Goal: Transaction & Acquisition: Obtain resource

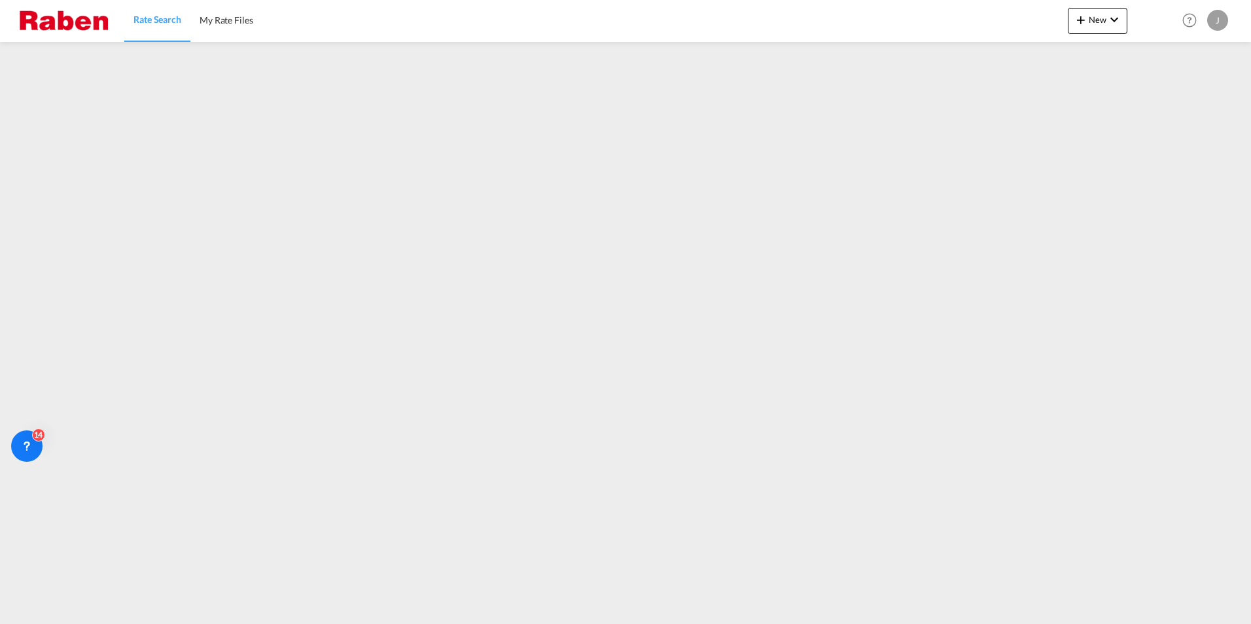
click at [154, 22] on span "Rate Search" at bounding box center [157, 19] width 48 height 11
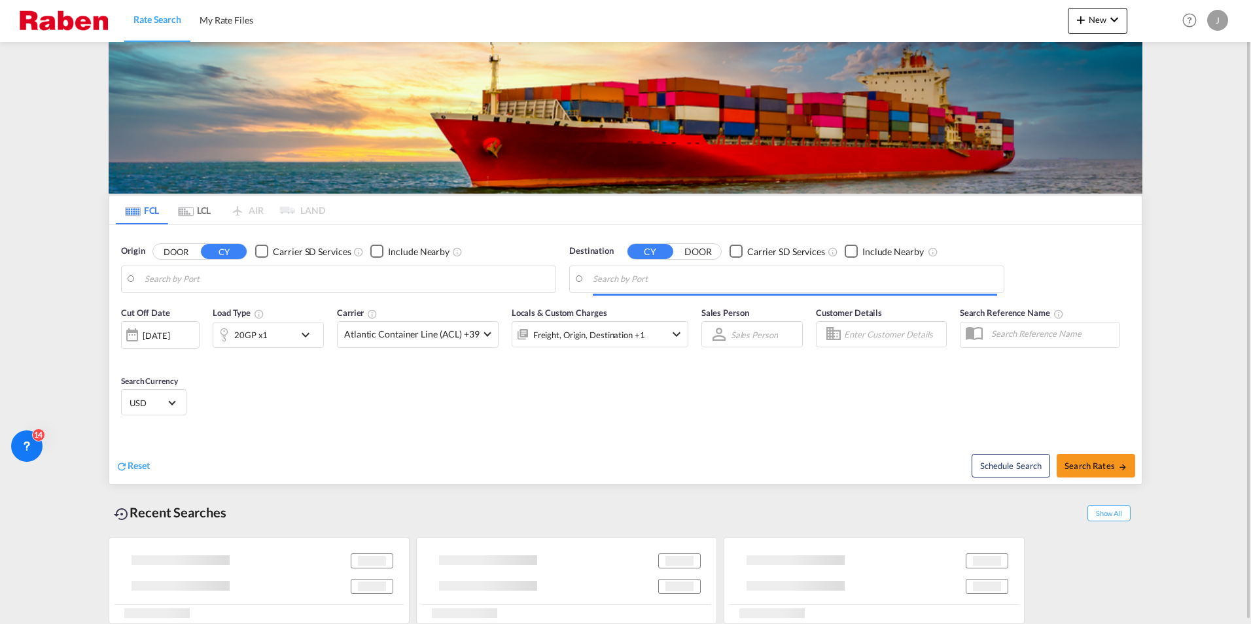
type input "[GEOGRAPHIC_DATA], [GEOGRAPHIC_DATA]"
type input "Mersin, TRMER"
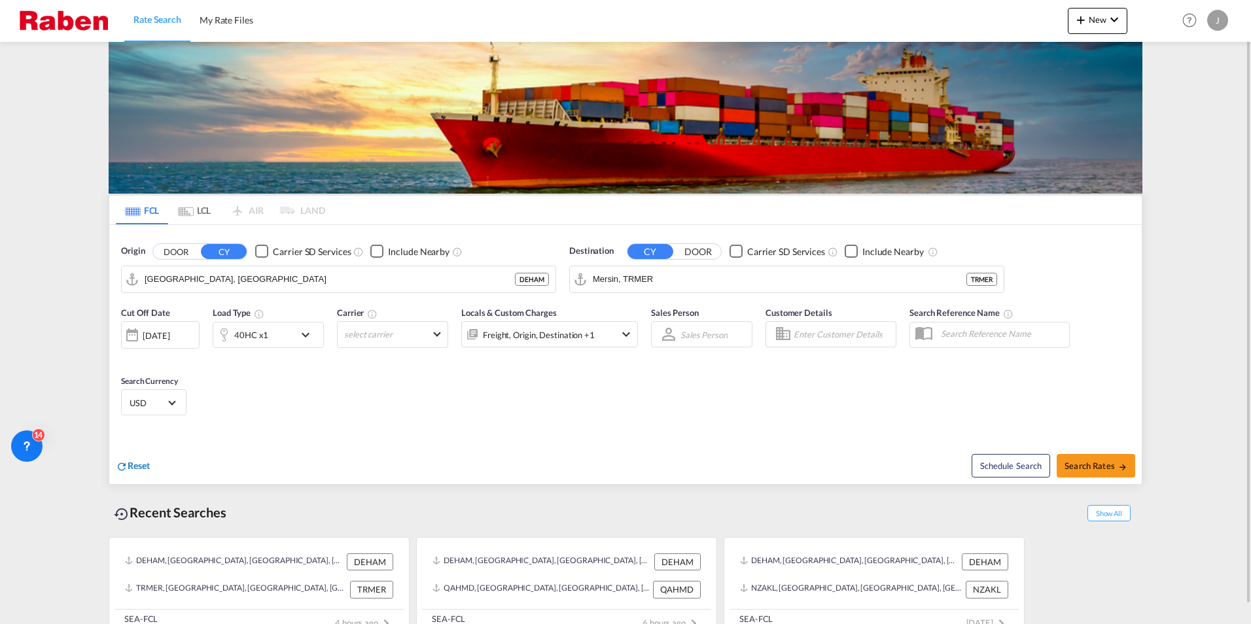
click at [138, 465] on span "Reset" at bounding box center [139, 465] width 22 height 11
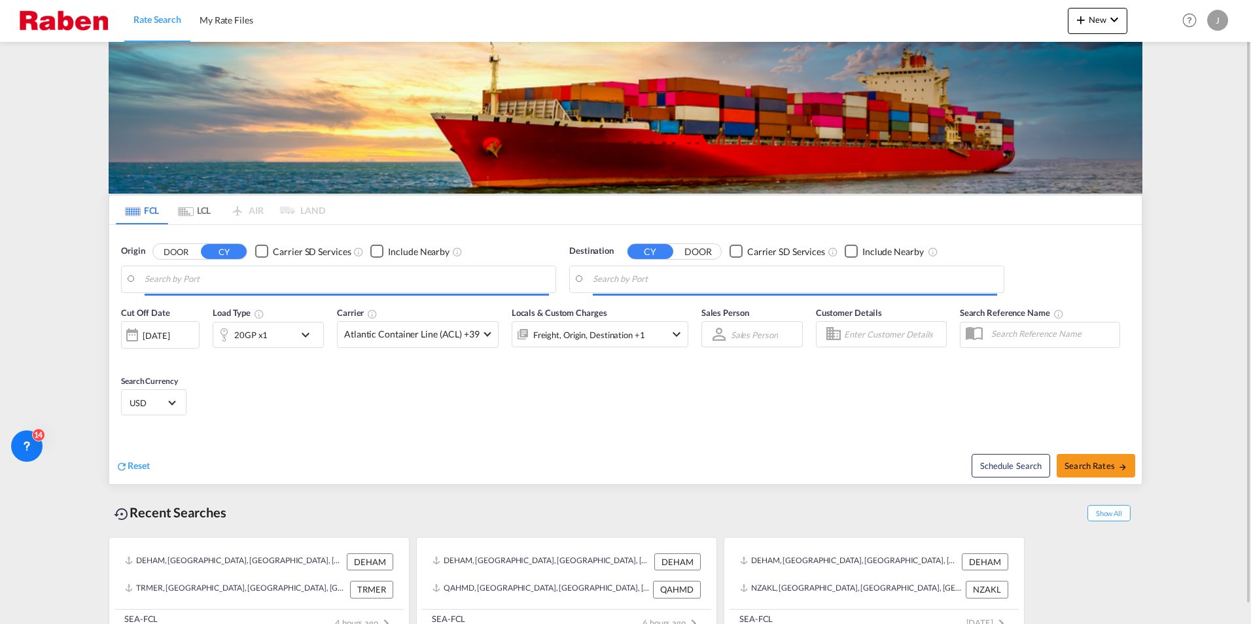
click at [240, 279] on body "Rate Search My Rate Files Rate Search My Rate Files New Rates Ratecard Rateshee…" at bounding box center [625, 312] width 1251 height 624
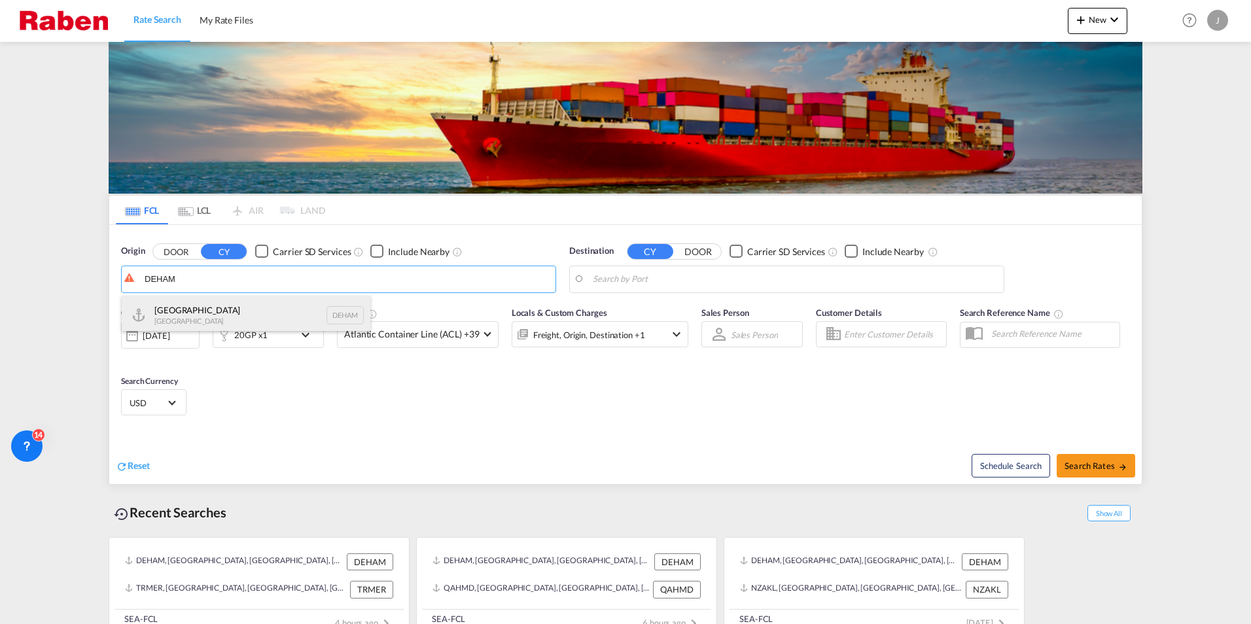
click at [184, 308] on div "[GEOGRAPHIC_DATA] [GEOGRAPHIC_DATA] DEHAM" at bounding box center [246, 315] width 249 height 39
type input "[GEOGRAPHIC_DATA], [GEOGRAPHIC_DATA]"
click at [716, 281] on body "Rate Search My Rate Files Rate Search My Rate Files New Rates Ratecard Rateshee…" at bounding box center [625, 312] width 1251 height 624
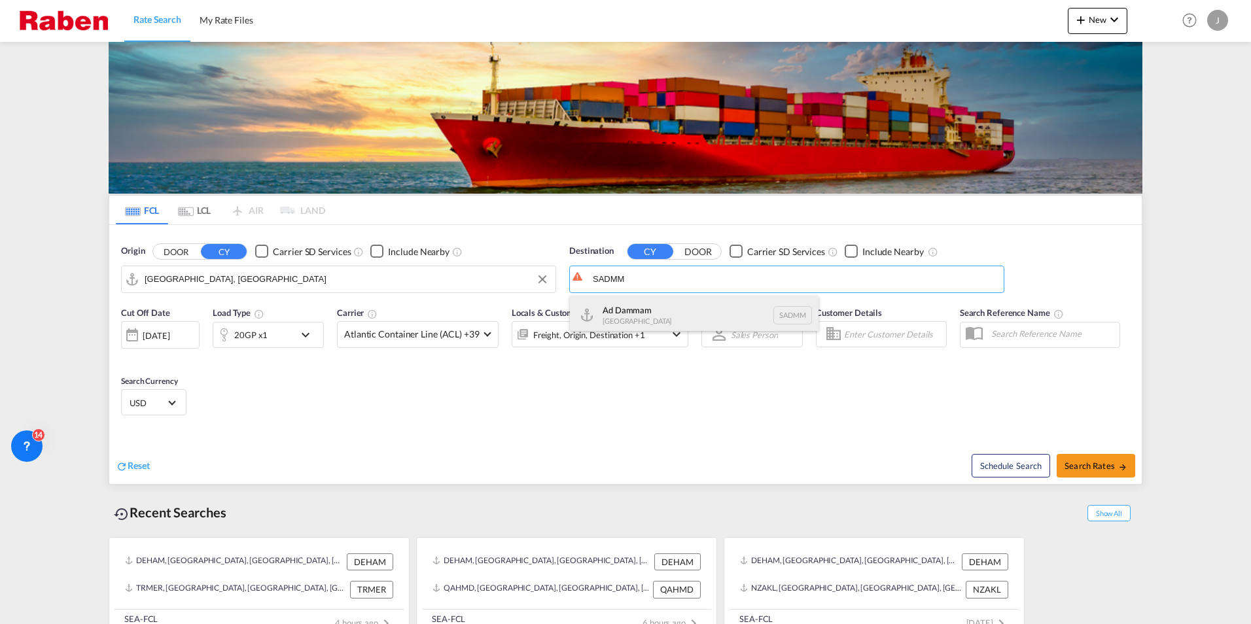
click at [666, 310] on div "Ad Dammam [GEOGRAPHIC_DATA] [GEOGRAPHIC_DATA]" at bounding box center [694, 315] width 249 height 39
type input "Ad Dammam, SADMM"
click at [295, 336] on div "20GP x1" at bounding box center [268, 335] width 111 height 26
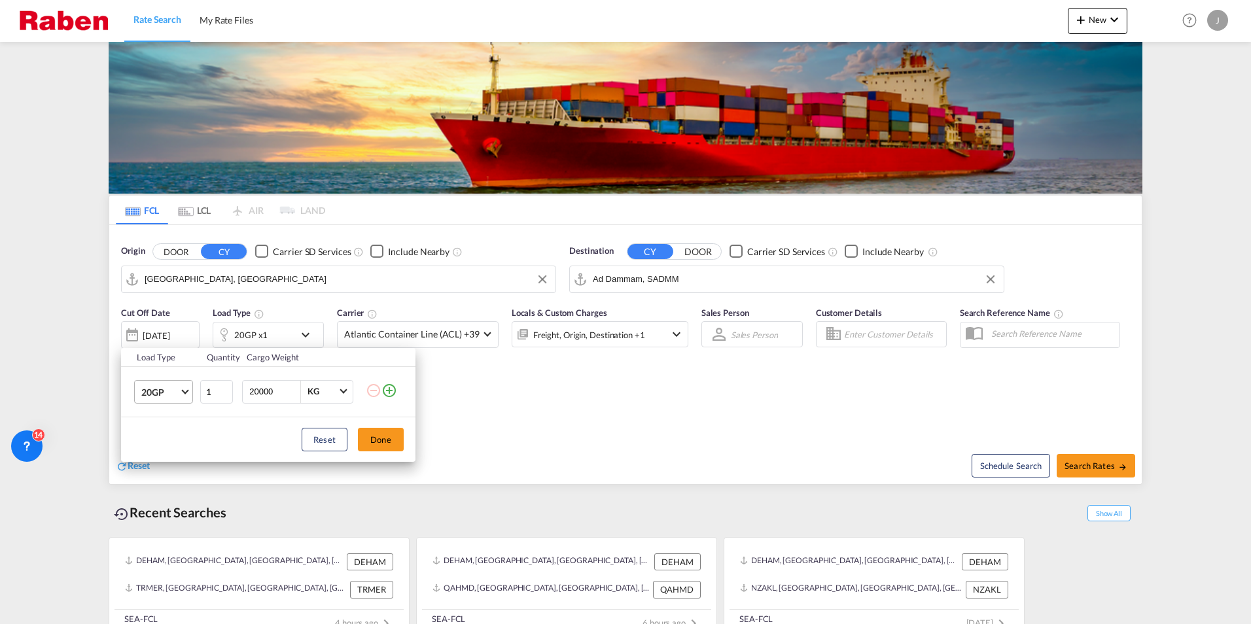
click at [183, 392] on span "Choose: \a20GP" at bounding box center [184, 390] width 7 height 7
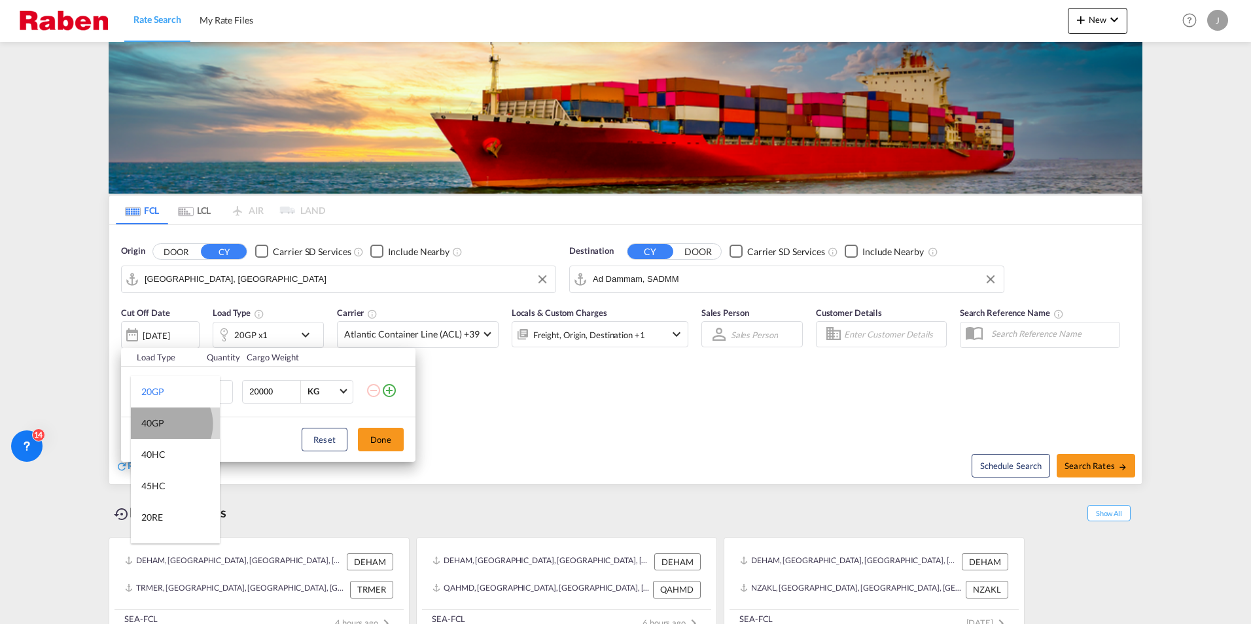
click at [165, 424] on md-option "40GP" at bounding box center [175, 422] width 89 height 31
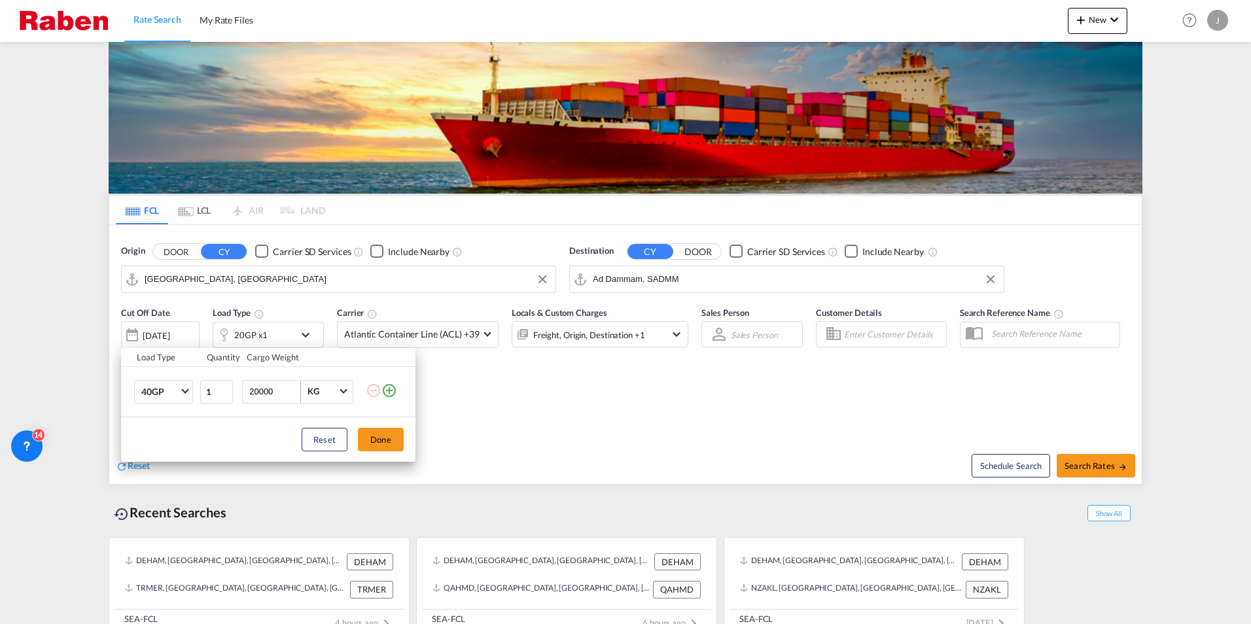
drag, startPoint x: 248, startPoint y: 390, endPoint x: 307, endPoint y: 390, distance: 59.5
click at [307, 390] on div "20000 KG KG" at bounding box center [297, 392] width 111 height 24
type input "20733"
click at [382, 441] on button "Done" at bounding box center [381, 440] width 46 height 24
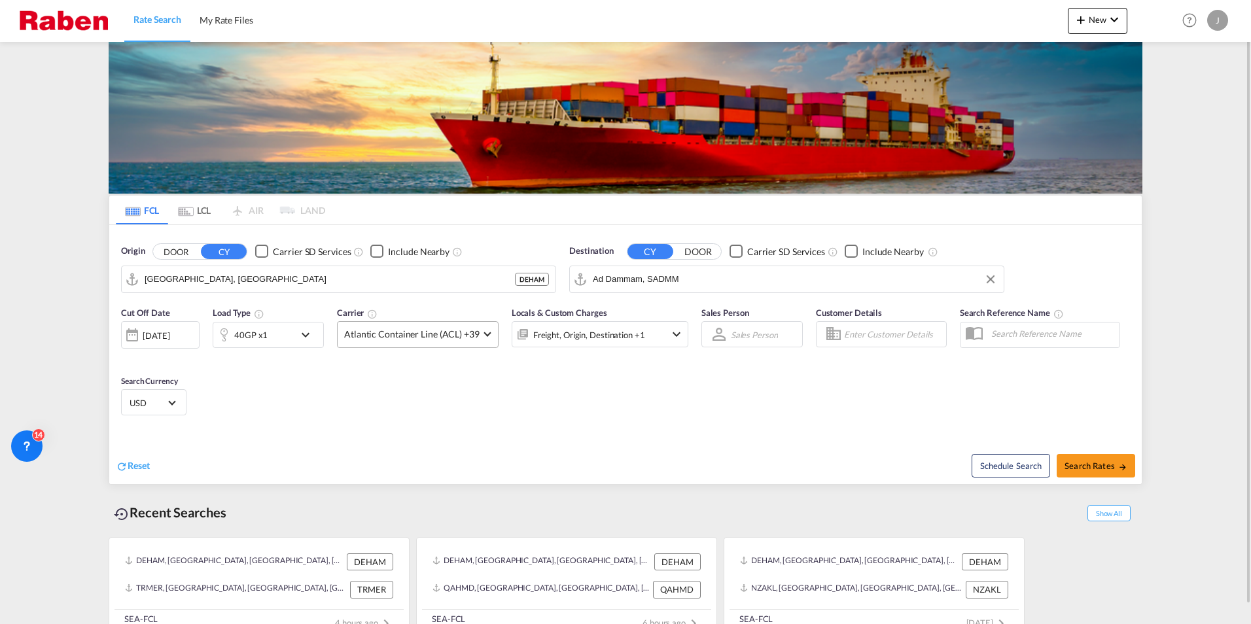
click at [479, 336] on md-select-value "Atlantic Container Line (ACL) +39" at bounding box center [417, 335] width 160 height 26
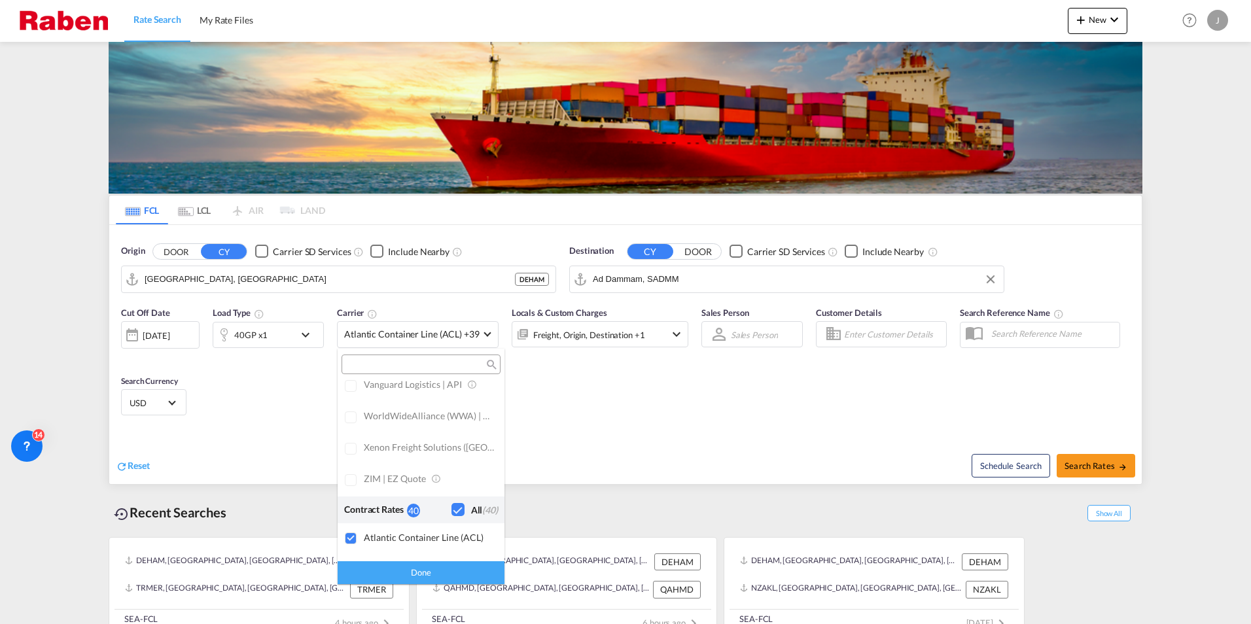
scroll to position [799, 0]
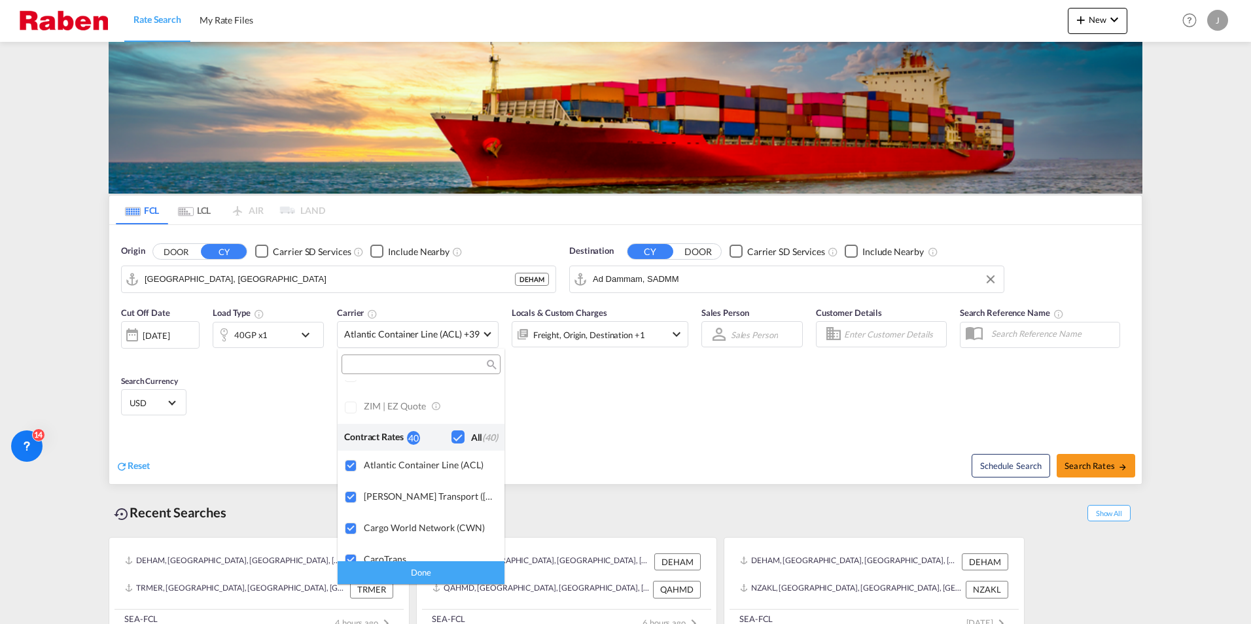
click at [451, 436] on div "Checkbox No Ink" at bounding box center [457, 436] width 13 height 13
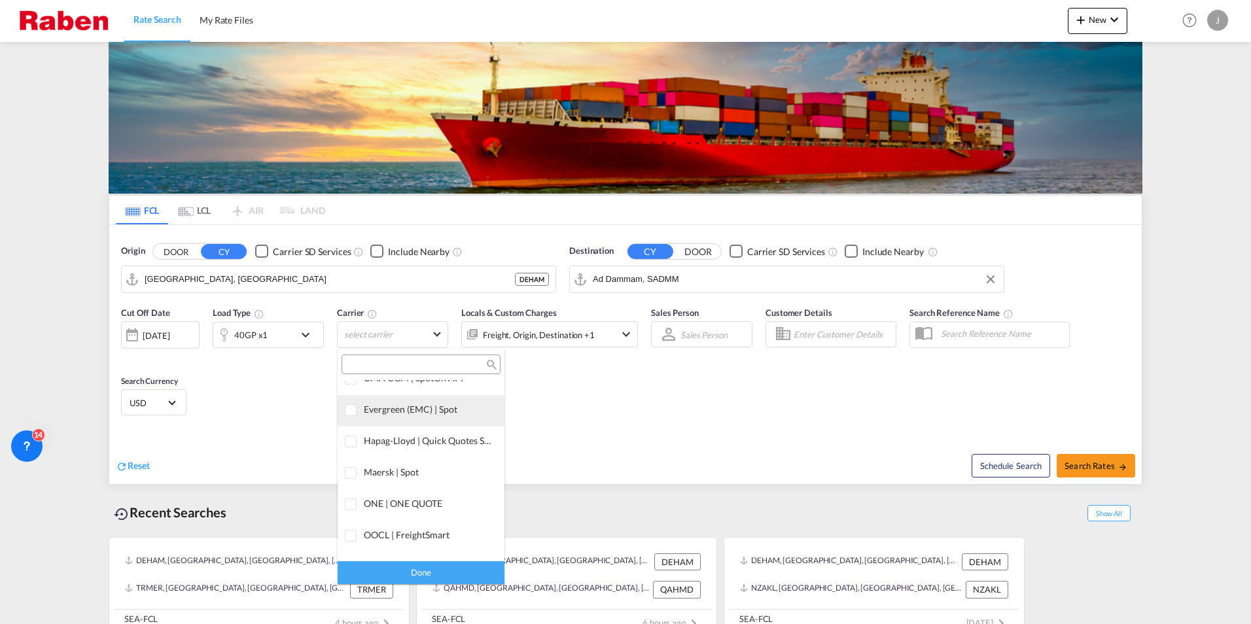
scroll to position [0, 0]
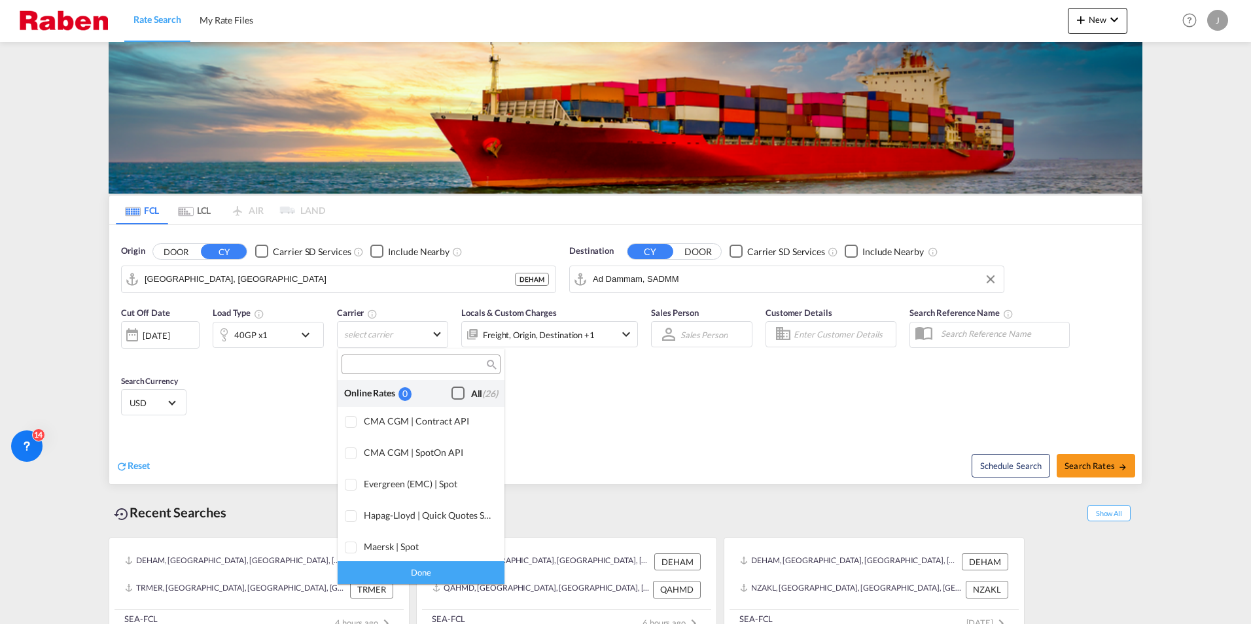
click at [451, 392] on div "Checkbox No Ink" at bounding box center [457, 393] width 13 height 13
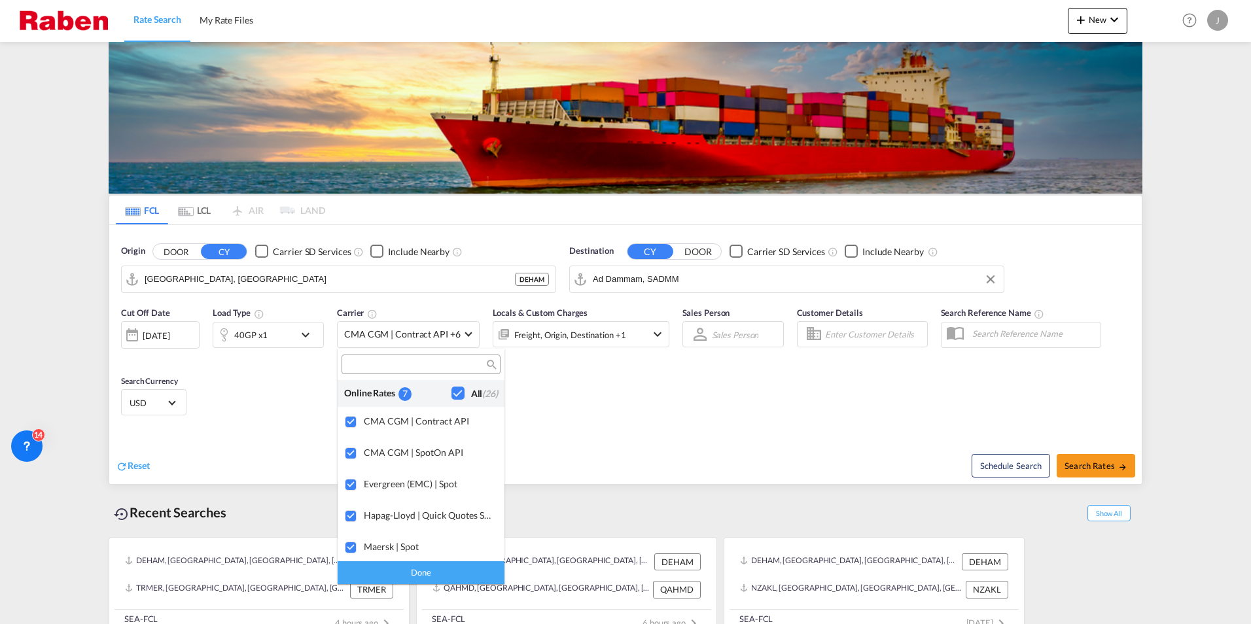
click at [445, 570] on div "Done" at bounding box center [420, 572] width 167 height 23
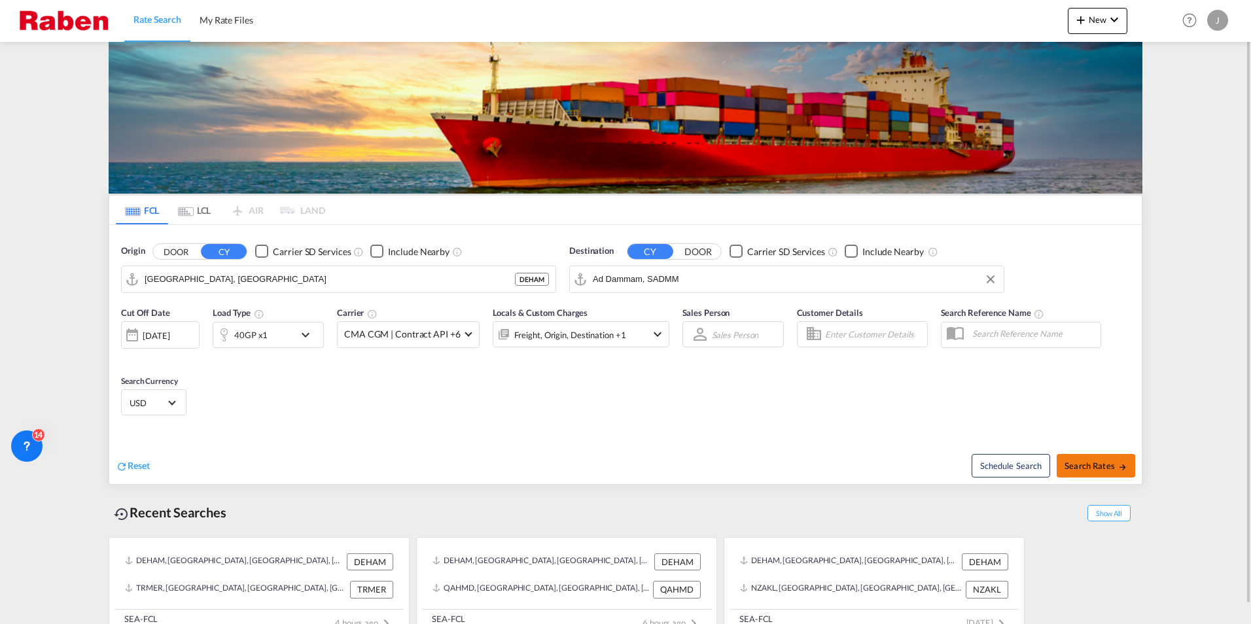
click at [1103, 462] on span "Search Rates" at bounding box center [1095, 465] width 63 height 10
type input "DEHAM to SADMM / [DATE]"
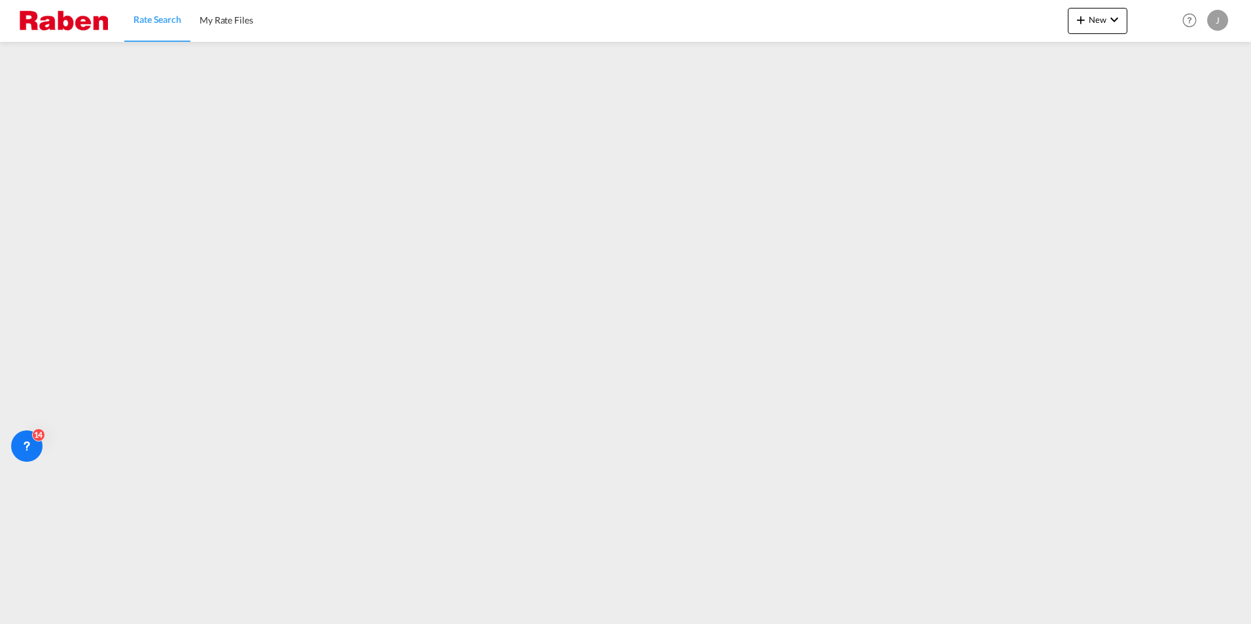
click at [67, 28] on img at bounding box center [64, 20] width 88 height 29
click at [175, 25] on span "Rate Search" at bounding box center [157, 19] width 48 height 11
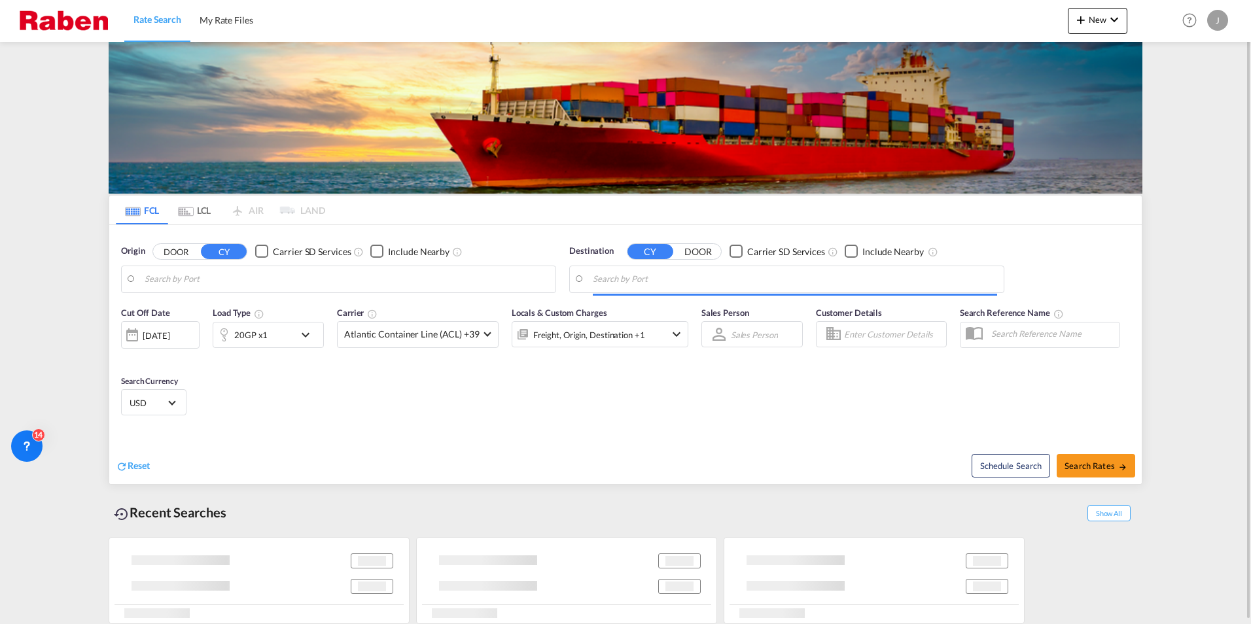
type input "[GEOGRAPHIC_DATA], [GEOGRAPHIC_DATA]"
type input "Ad Dammam, SADMM"
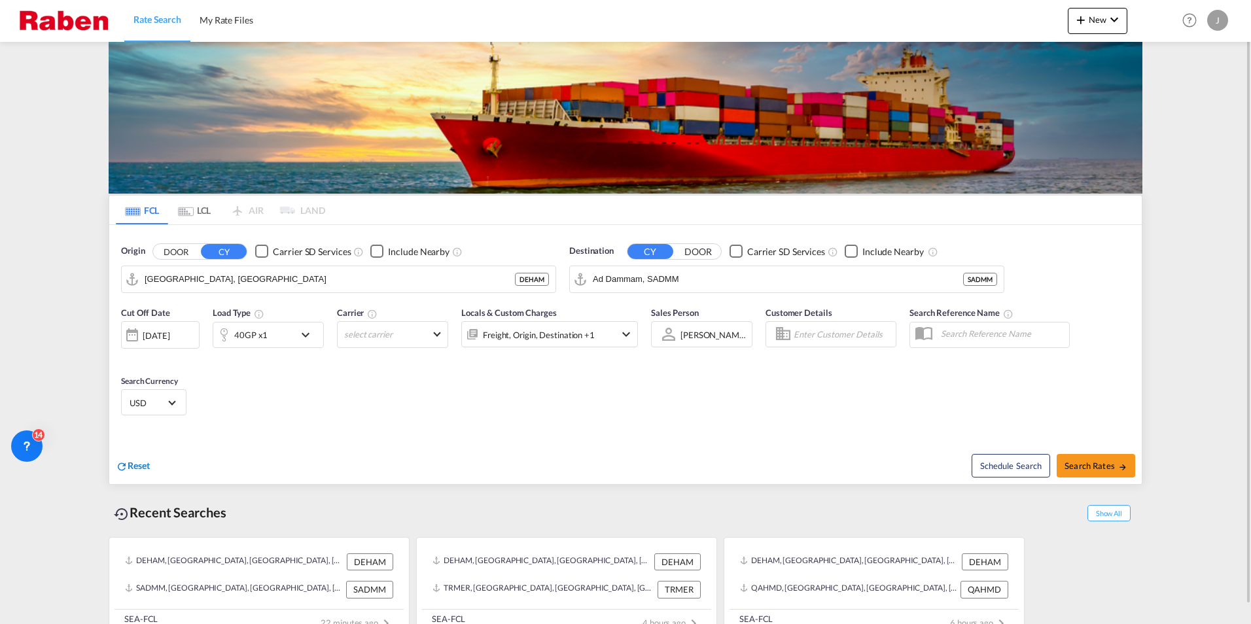
click at [143, 466] on span "Reset" at bounding box center [139, 465] width 22 height 11
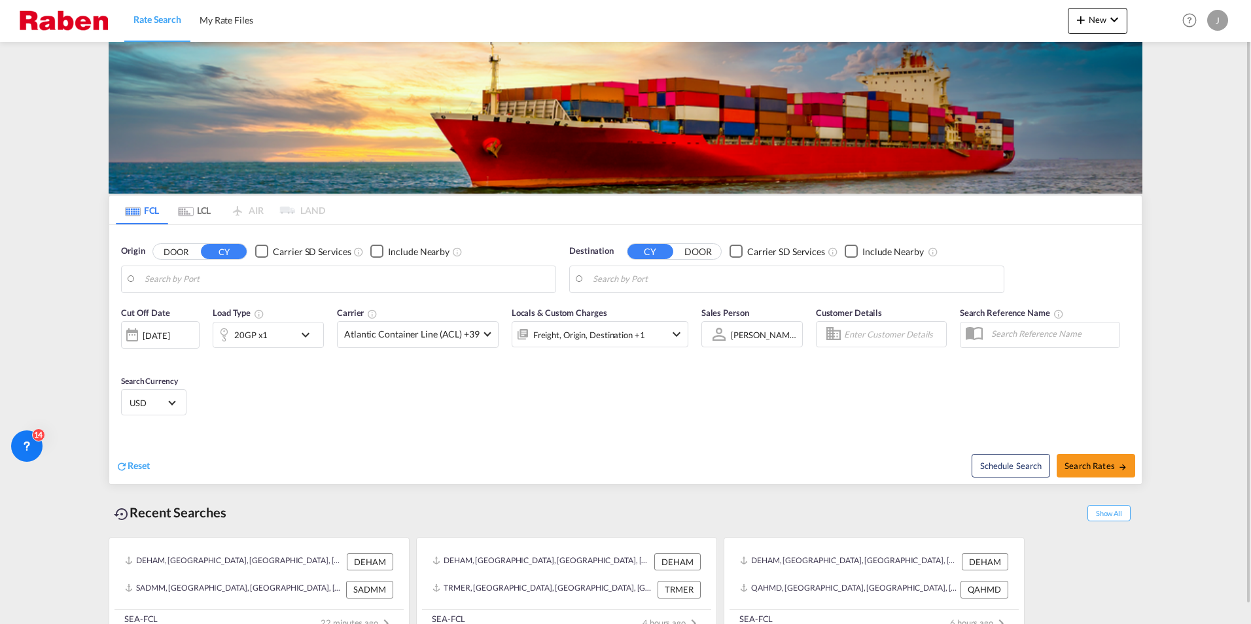
click at [279, 280] on body "Rate Search My Rate Files Rate Search My Rate Files New Rates Ratecard Rateshee…" at bounding box center [625, 312] width 1251 height 624
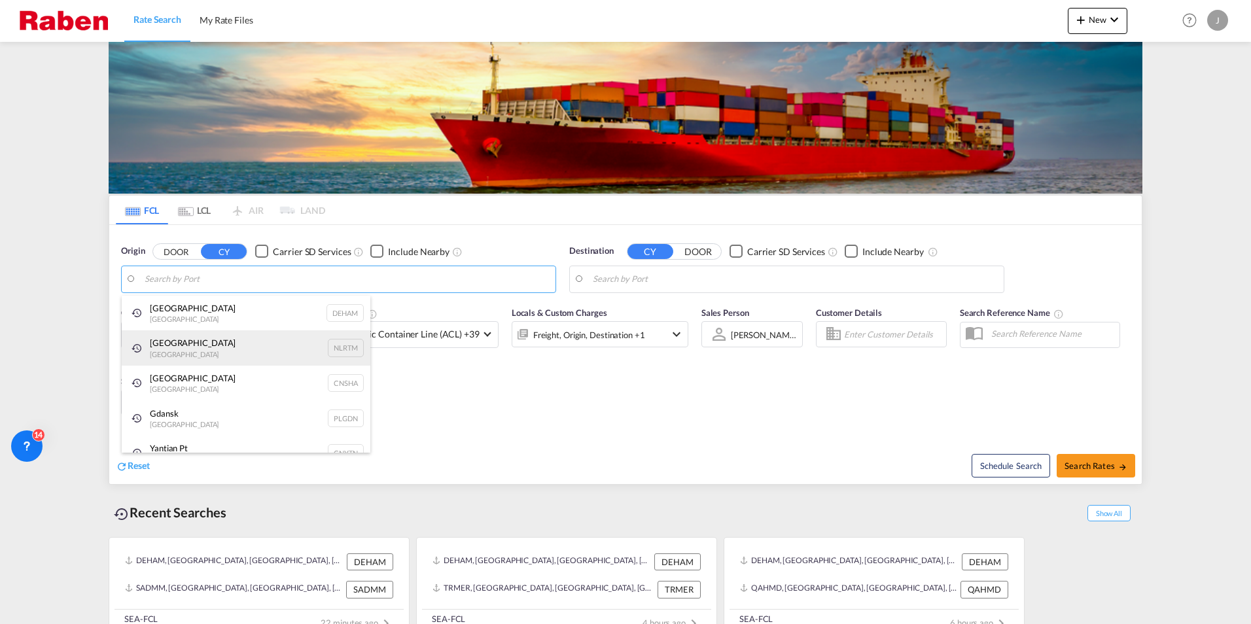
click at [188, 341] on div "[GEOGRAPHIC_DATA] [GEOGRAPHIC_DATA] NLRTM" at bounding box center [246, 347] width 249 height 35
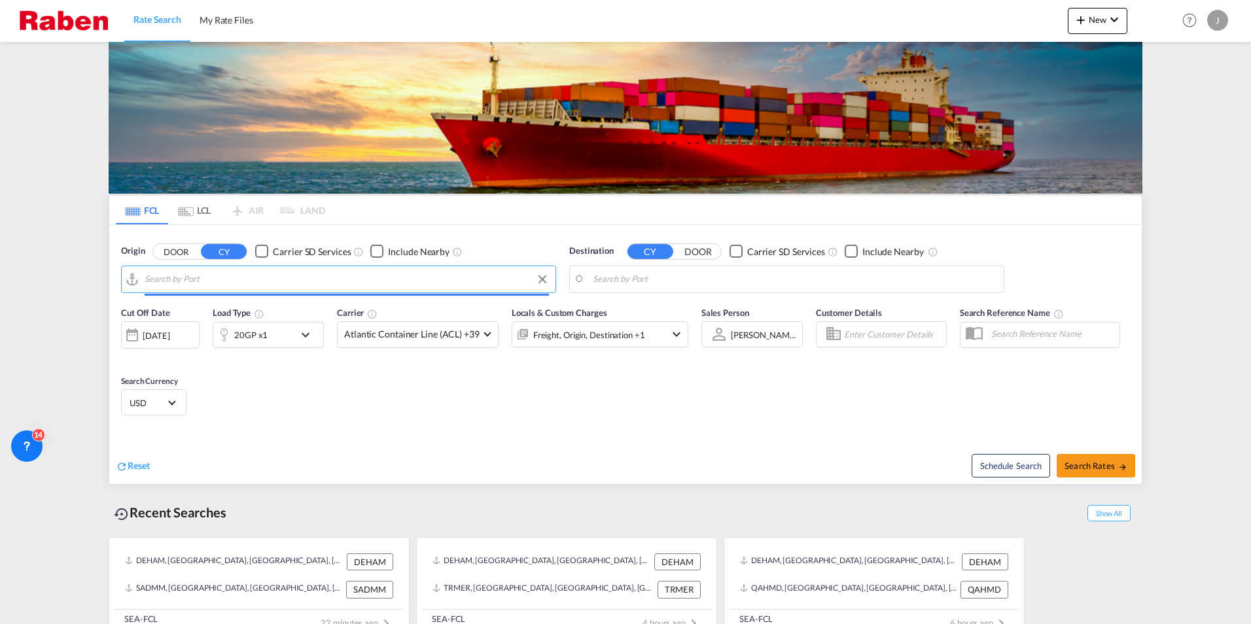
type input "[GEOGRAPHIC_DATA], NLRTM"
click at [273, 333] on div "20GP x1" at bounding box center [253, 335] width 81 height 26
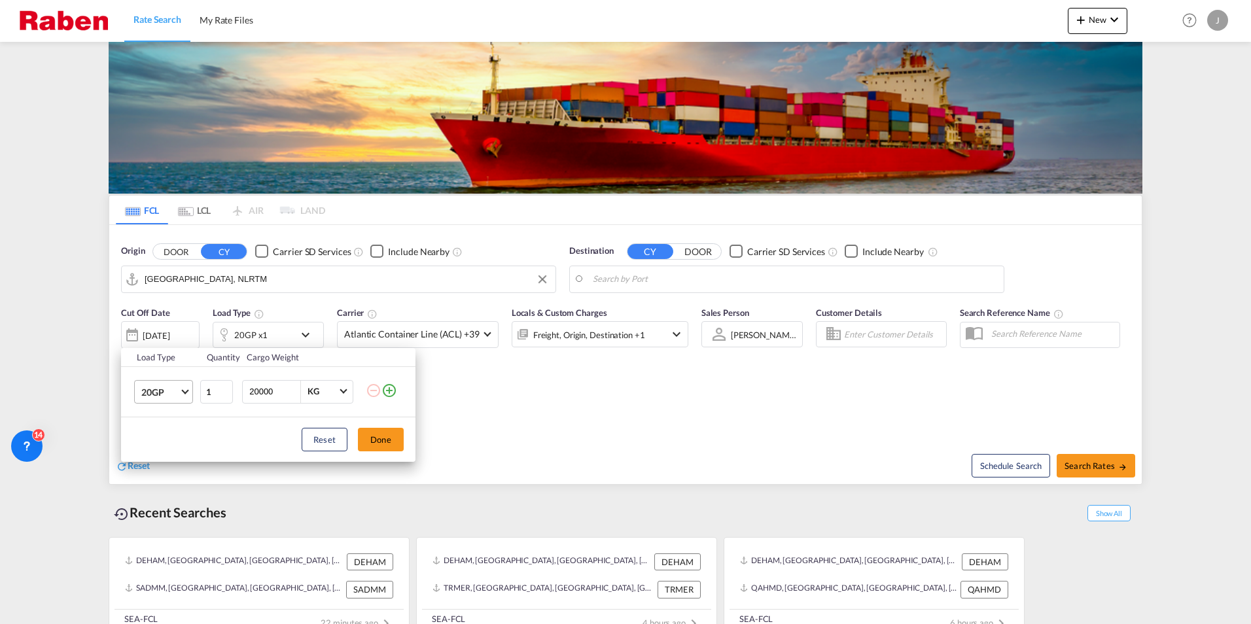
click at [183, 395] on md-select-value "20GP" at bounding box center [166, 392] width 52 height 22
click at [166, 481] on md-option "45HC" at bounding box center [175, 485] width 89 height 31
click at [391, 441] on button "Done" at bounding box center [381, 440] width 46 height 24
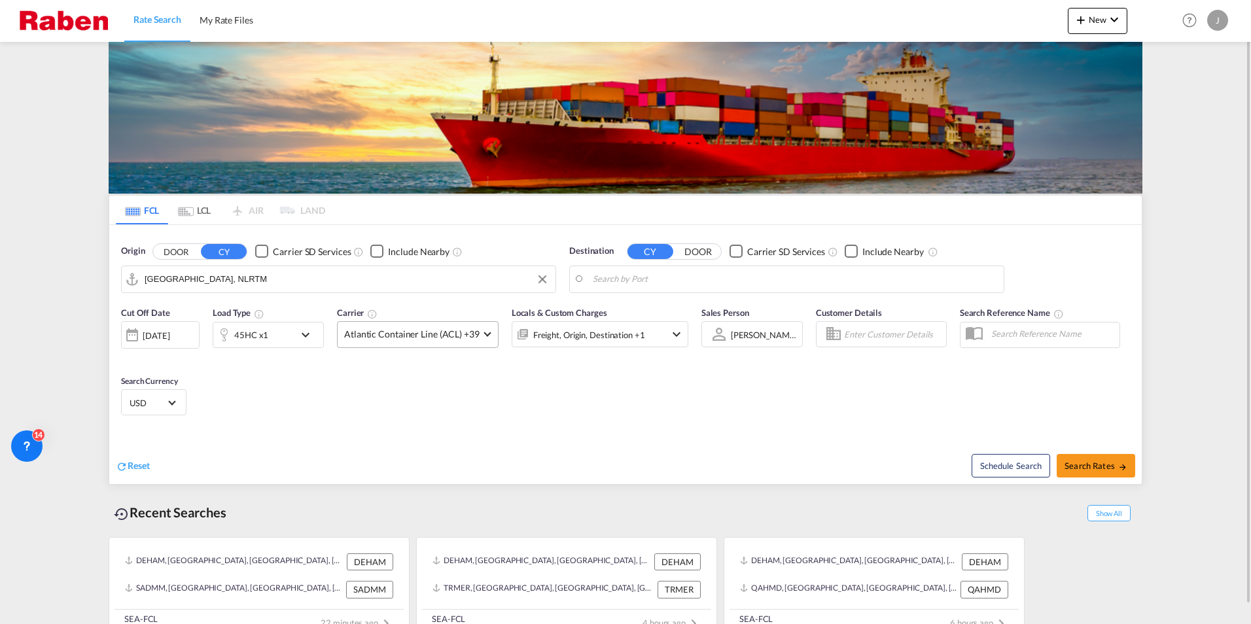
click at [483, 333] on span at bounding box center [486, 332] width 7 height 7
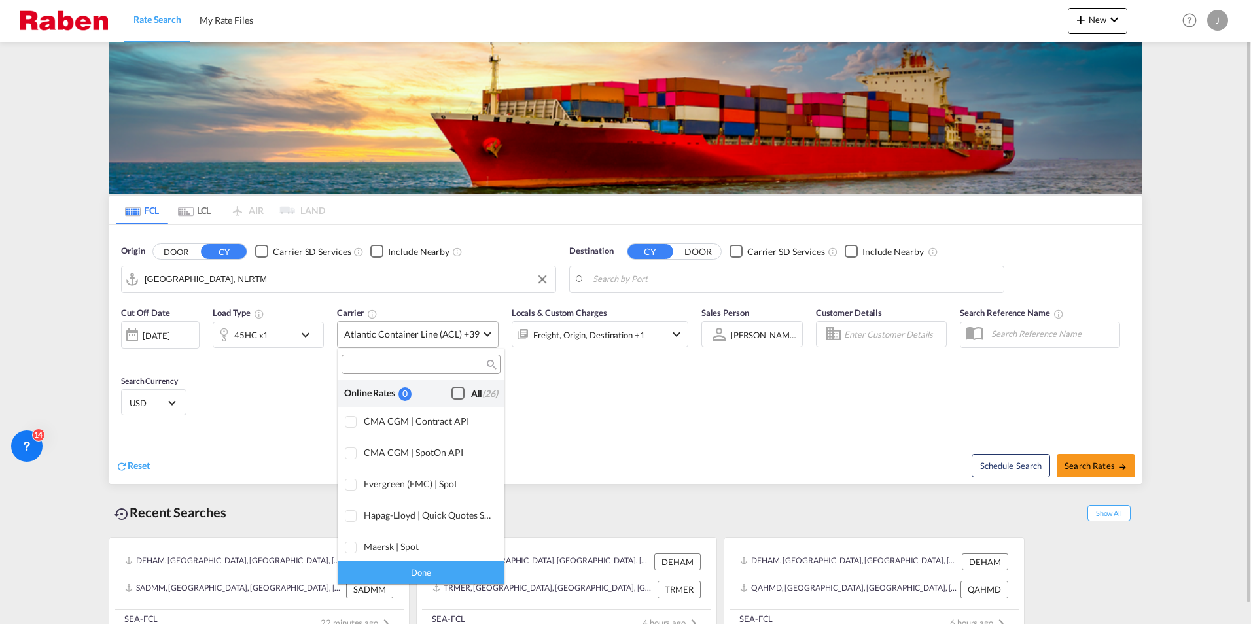
scroll to position [799, 0]
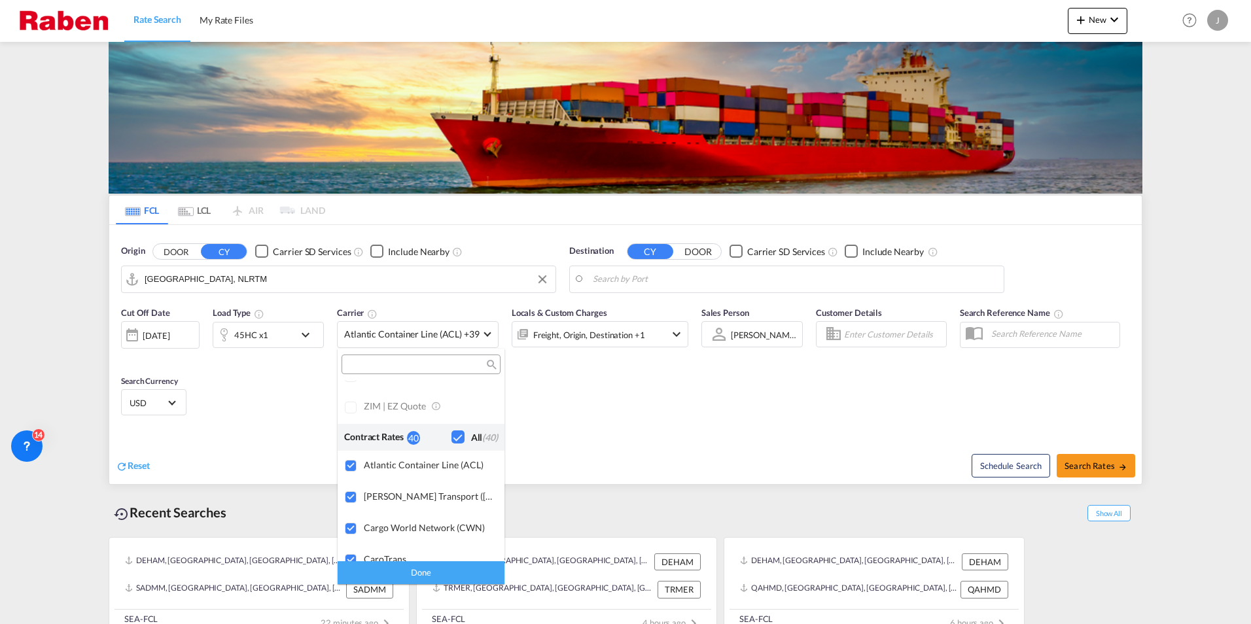
click at [451, 434] on div "Checkbox No Ink" at bounding box center [457, 436] width 13 height 13
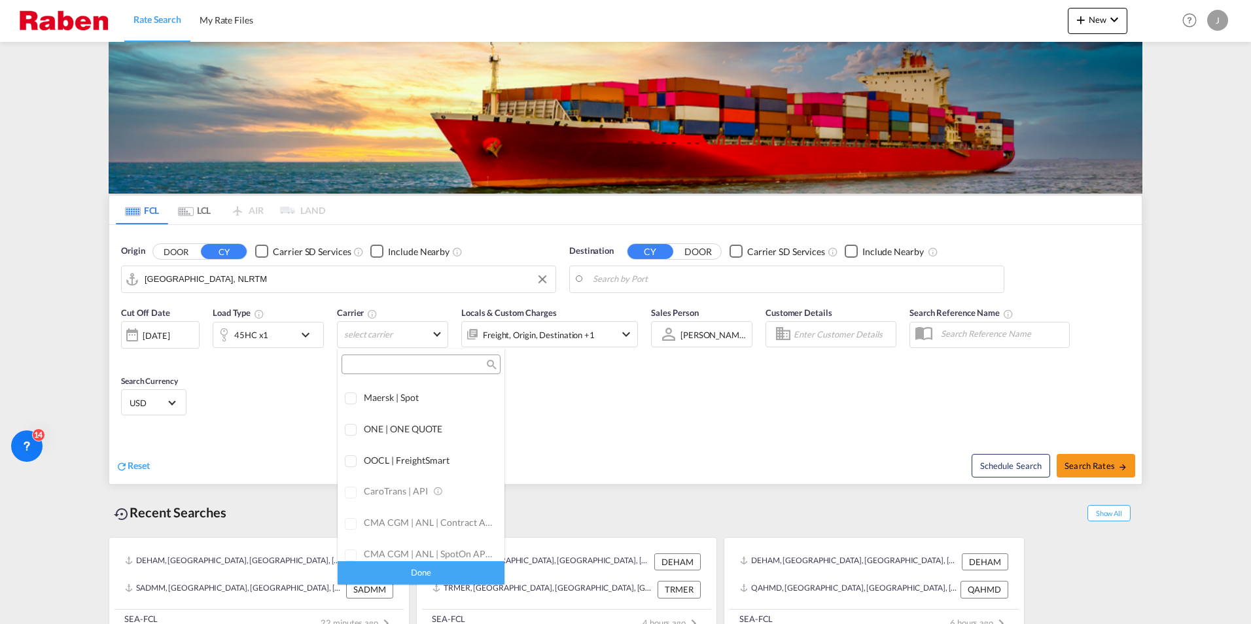
scroll to position [0, 0]
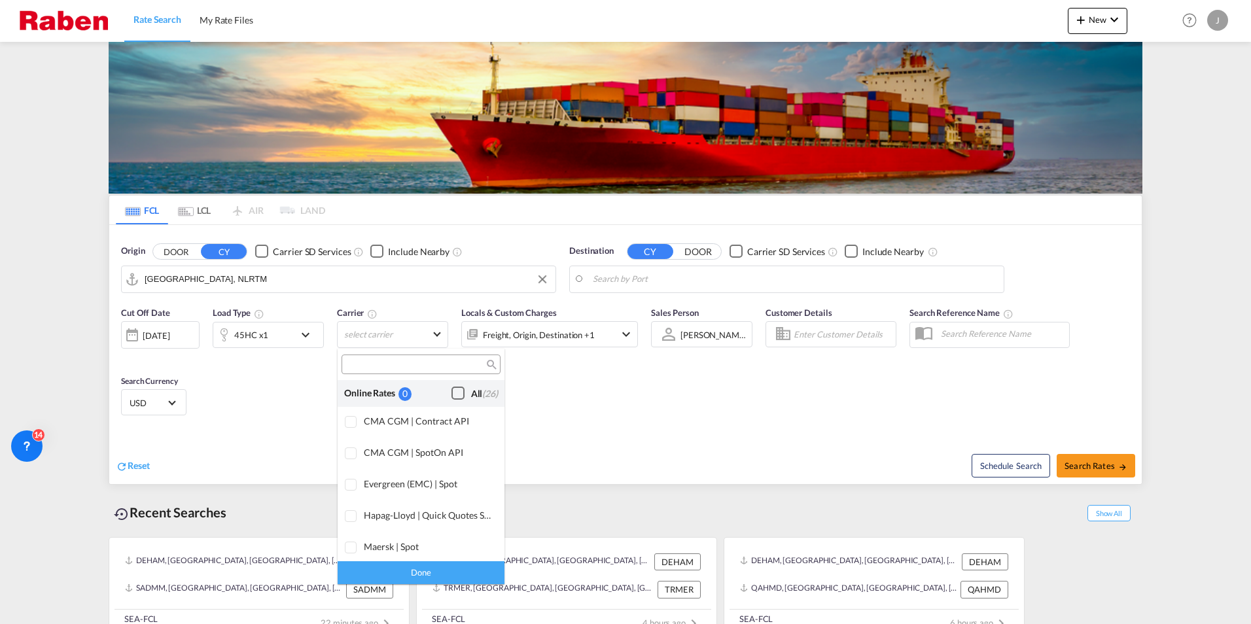
click at [451, 394] on div "Checkbox No Ink" at bounding box center [457, 393] width 13 height 13
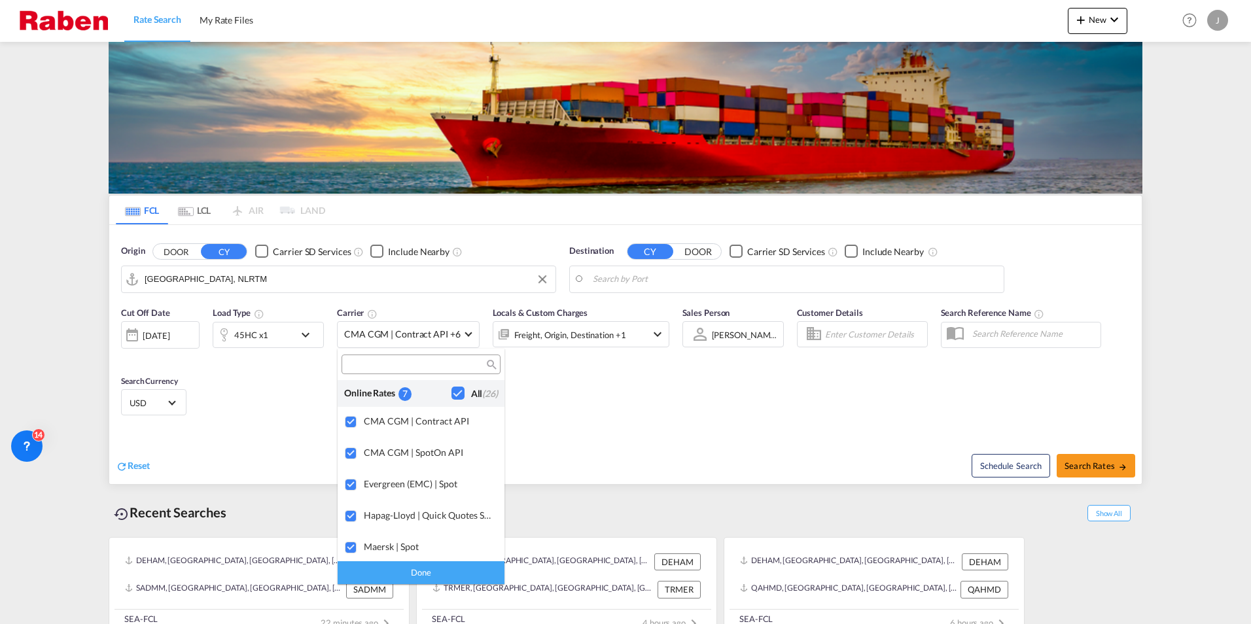
click at [1109, 468] on md-backdrop at bounding box center [625, 312] width 1251 height 624
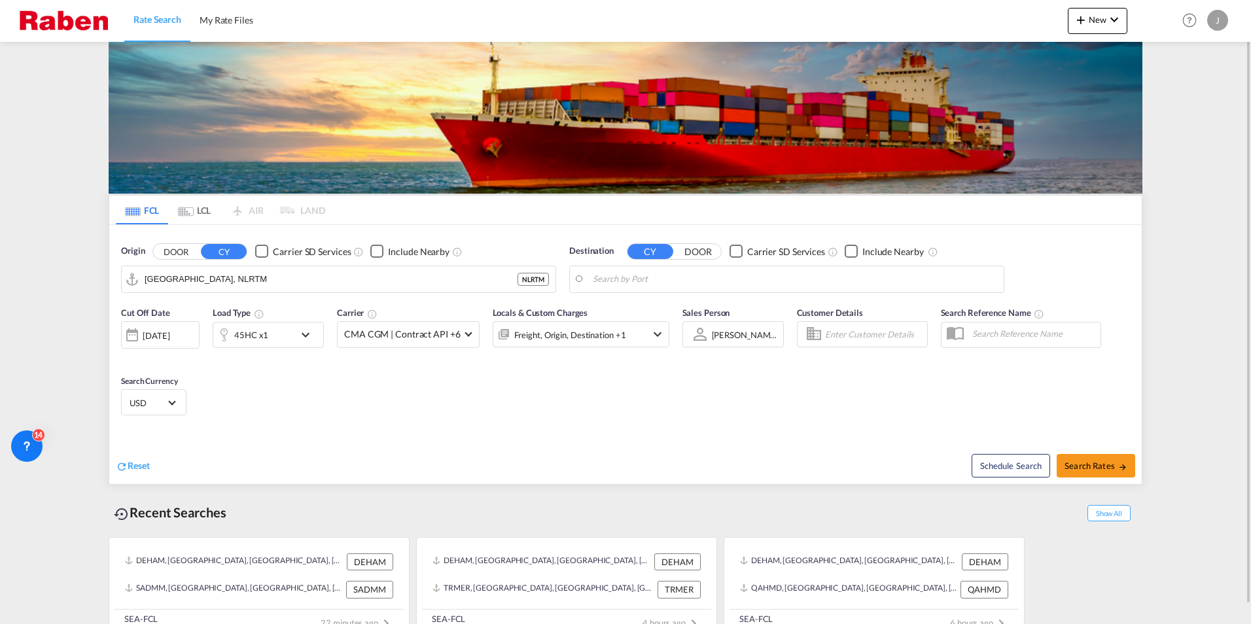
click at [635, 281] on body "Rate Search My Rate Files Rate Search My Rate Files New Rates Ratecard Rateshee…" at bounding box center [625, 312] width 1251 height 624
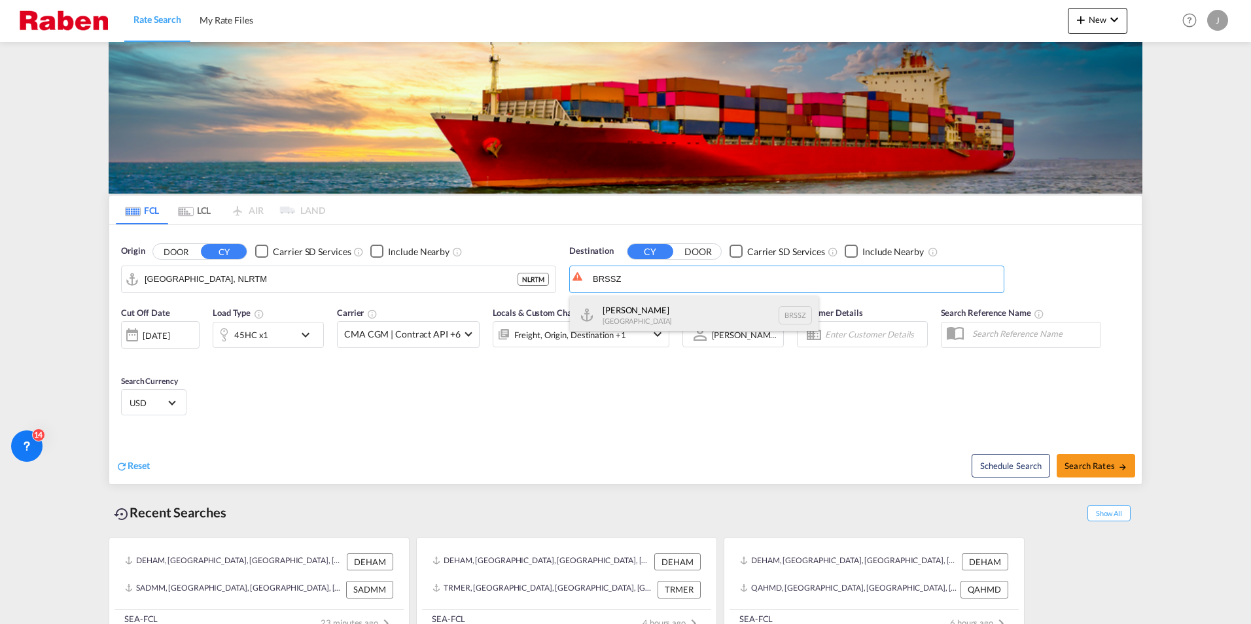
click at [642, 313] on div "[PERSON_NAME] [GEOGRAPHIC_DATA] BRSSZ" at bounding box center [694, 315] width 249 height 39
type input "Santos, BRSSZ"
click at [1082, 468] on span "Search Rates" at bounding box center [1095, 465] width 63 height 10
type input "NLRTM to BRSSZ / [DATE]"
